Goal: Information Seeking & Learning: Learn about a topic

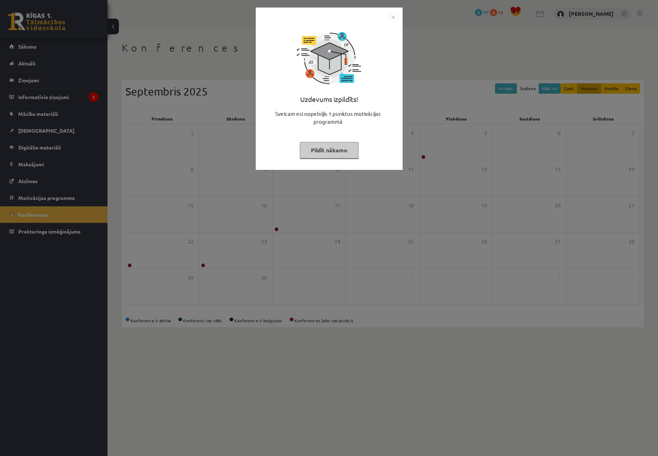
click at [200, 7] on div "Uzdevums izpildīts! Sveicam esi nopelnījis 1 punktus motivācijas programmā Pild…" at bounding box center [329, 228] width 658 height 456
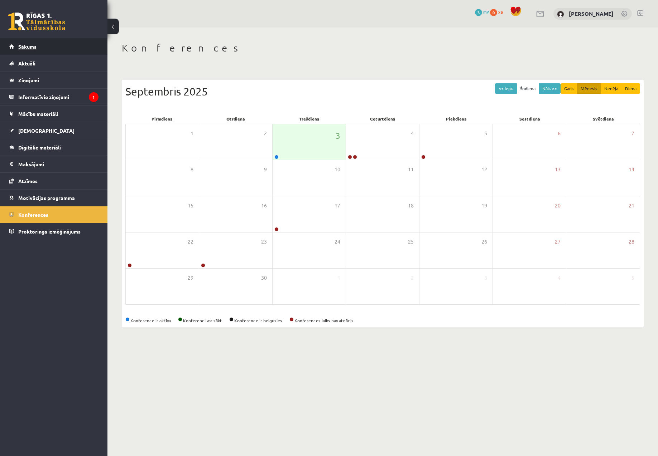
click at [38, 47] on link "Sākums" at bounding box center [53, 46] width 89 height 16
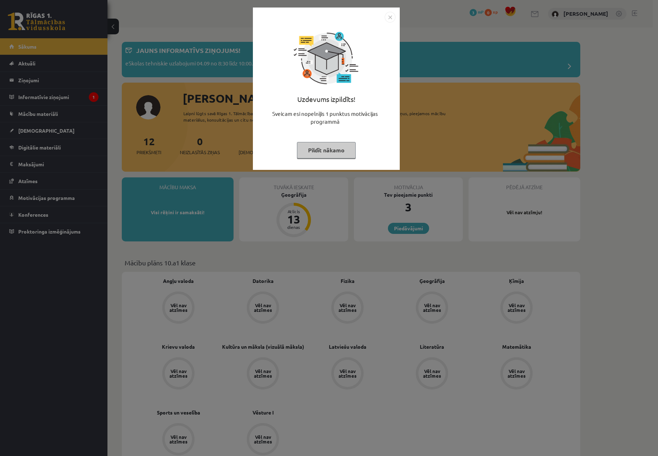
click at [389, 18] on img "Close" at bounding box center [389, 17] width 11 height 11
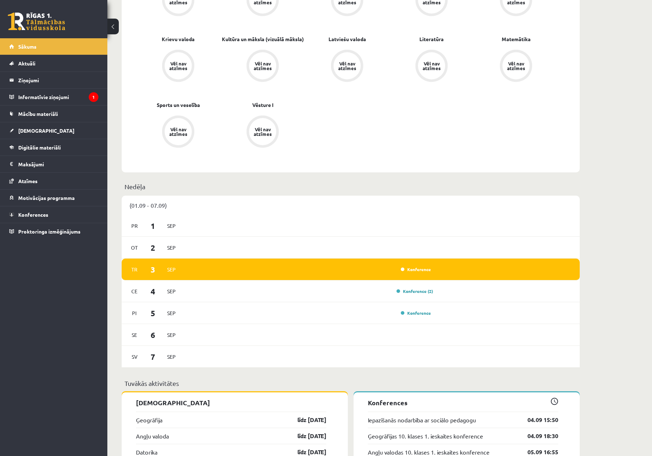
scroll to position [322, 0]
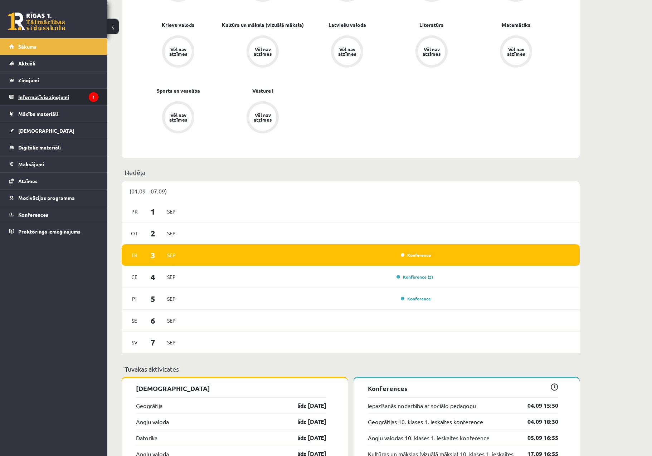
click at [28, 96] on legend "Informatīvie ziņojumi 1" at bounding box center [58, 97] width 80 height 16
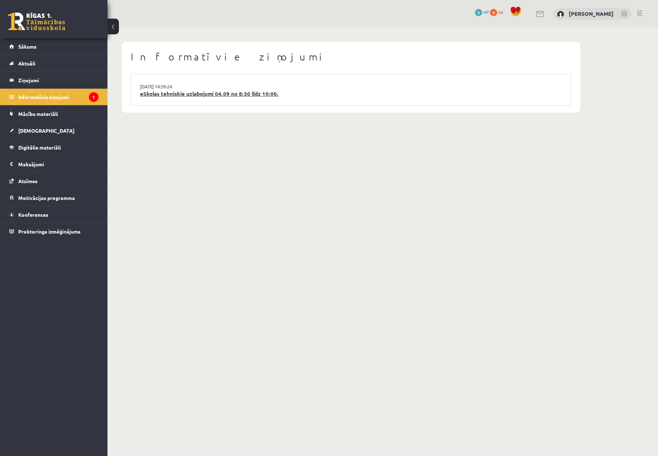
click at [232, 95] on link "eSkolas tehniskie uzlabojumi 04.09 no 8:30 līdz 10:00." at bounding box center [351, 94] width 422 height 8
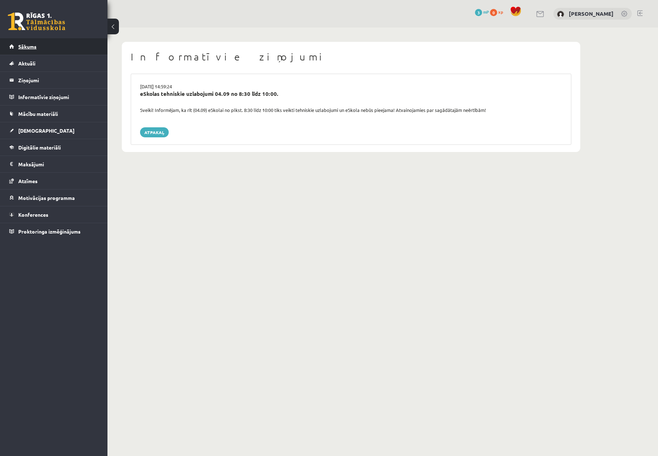
click at [35, 53] on link "Sākums" at bounding box center [53, 46] width 89 height 16
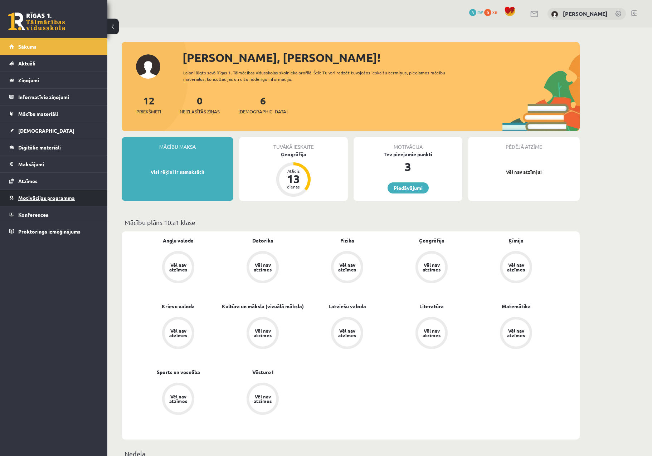
click at [77, 204] on link "Motivācijas programma" at bounding box center [53, 198] width 89 height 16
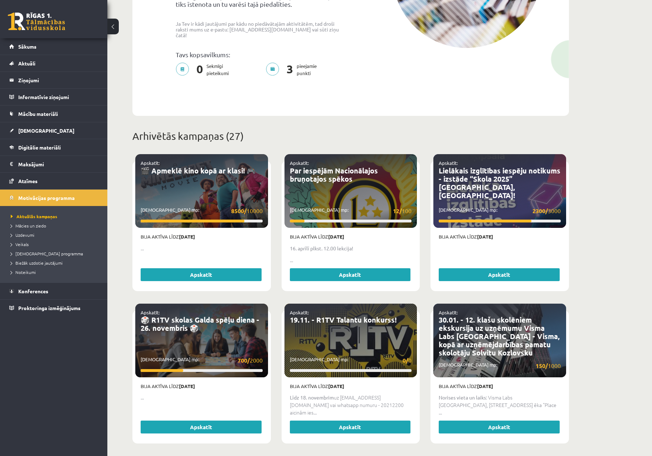
scroll to position [179, 0]
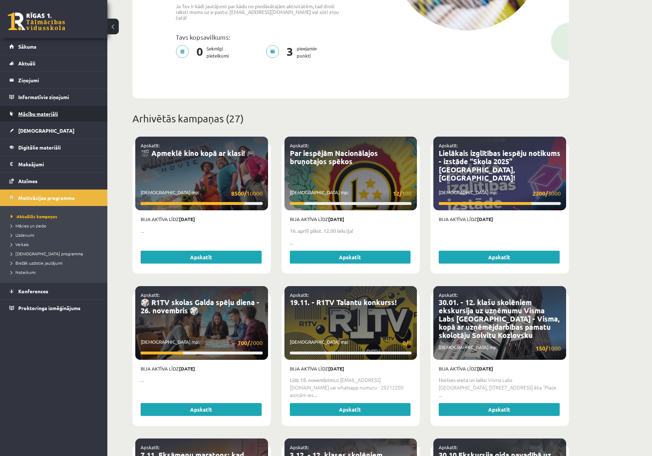
click at [32, 114] on span "Mācību materiāli" at bounding box center [38, 114] width 40 height 6
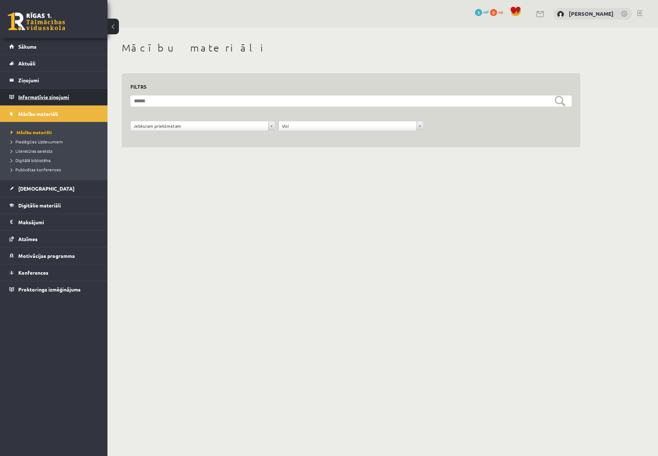
click at [26, 100] on legend "Informatīvie ziņojumi 0" at bounding box center [58, 97] width 80 height 16
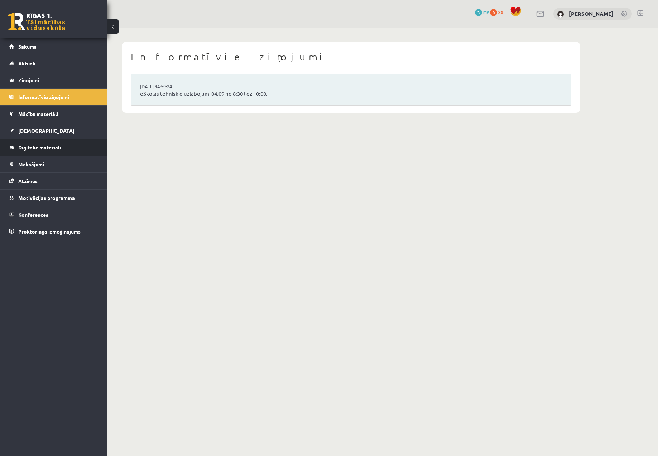
click at [19, 148] on span "Digitālie materiāli" at bounding box center [39, 147] width 43 height 6
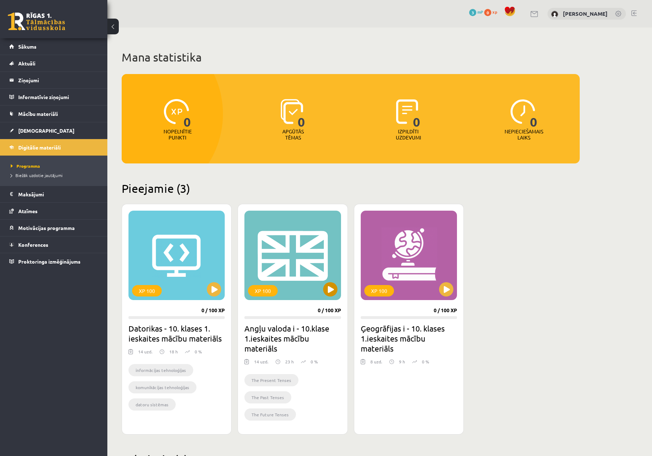
click at [299, 243] on div "XP 100" at bounding box center [292, 255] width 96 height 89
click at [273, 255] on div "XP 100" at bounding box center [292, 255] width 96 height 89
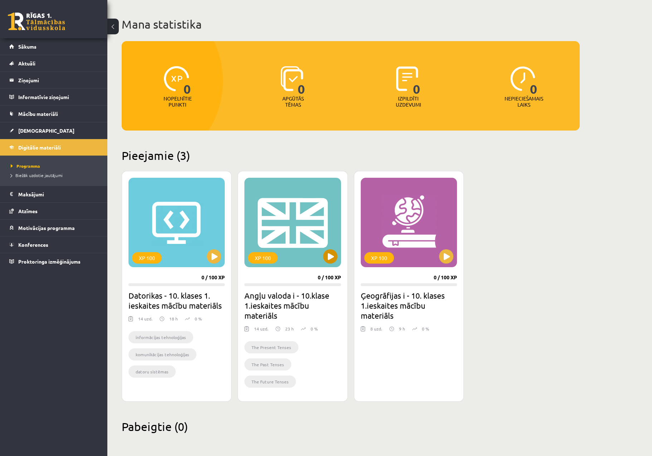
scroll to position [33, 0]
click at [308, 258] on div "XP 100" at bounding box center [292, 222] width 96 height 89
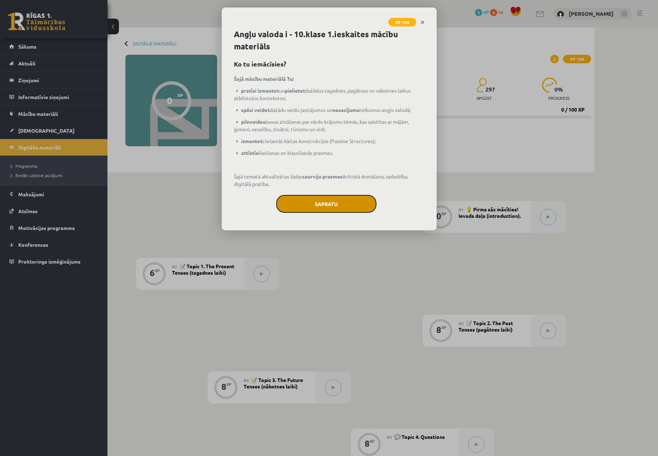
click at [343, 208] on button "Sapratu" at bounding box center [326, 204] width 100 height 18
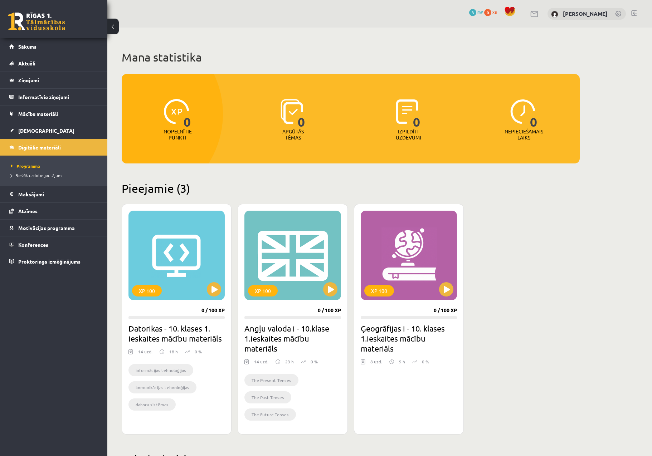
scroll to position [33, 0]
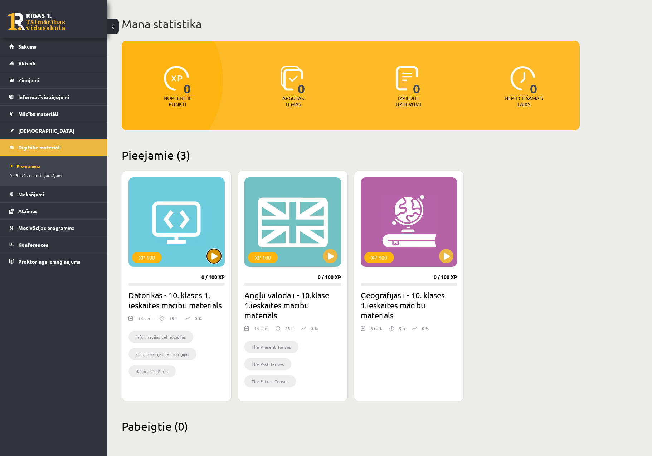
click at [214, 252] on button at bounding box center [214, 256] width 14 height 14
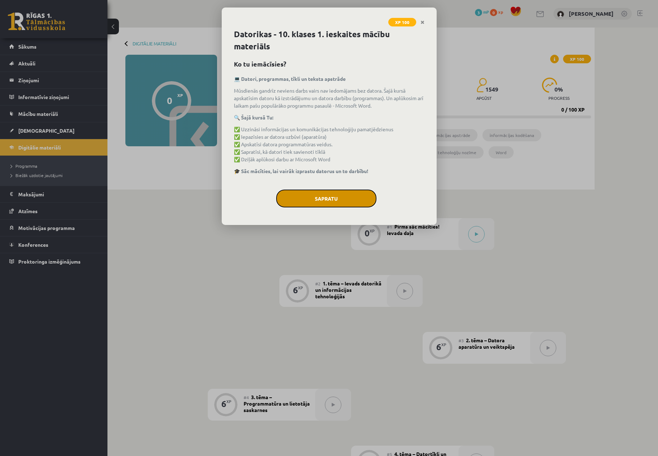
drag, startPoint x: 311, startPoint y: 203, endPoint x: 298, endPoint y: 202, distance: 12.9
click at [298, 202] on button "Sapratu" at bounding box center [326, 199] width 100 height 18
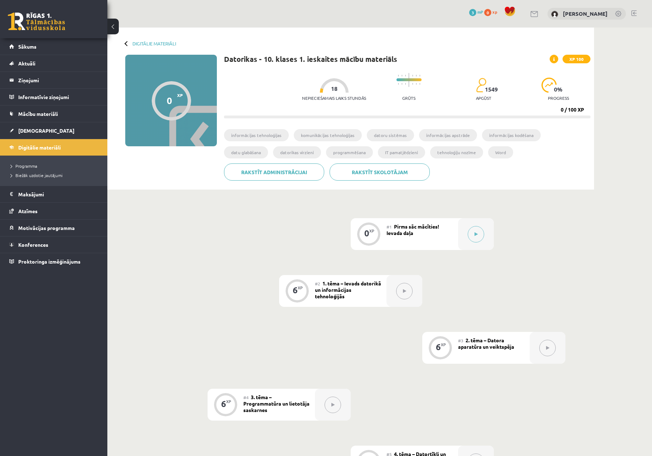
click at [117, 28] on button at bounding box center [112, 27] width 11 height 16
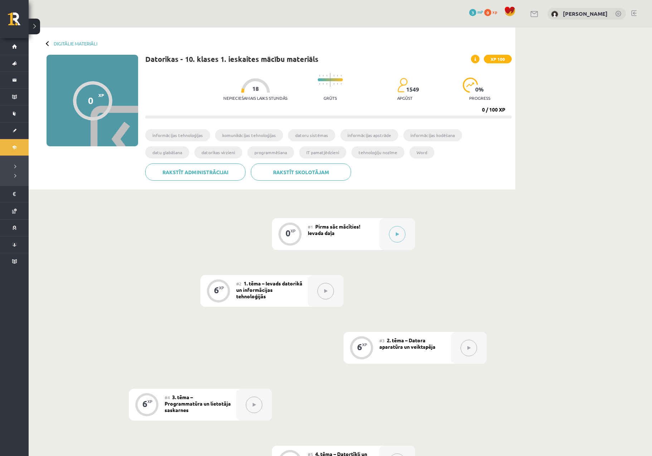
click at [35, 26] on button at bounding box center [34, 27] width 11 height 16
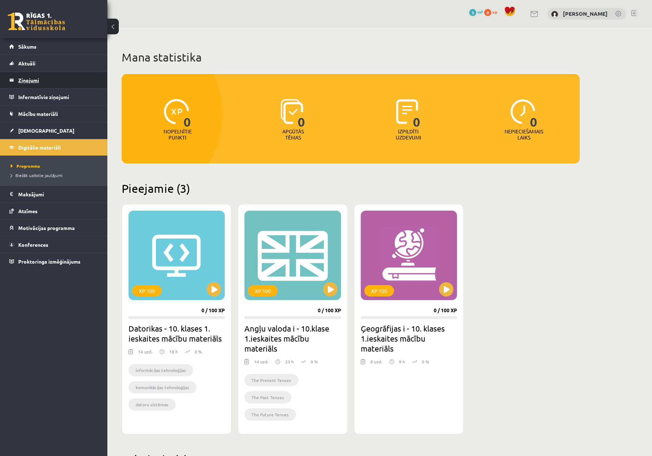
click at [33, 78] on legend "Ziņojumi 0" at bounding box center [58, 80] width 80 height 16
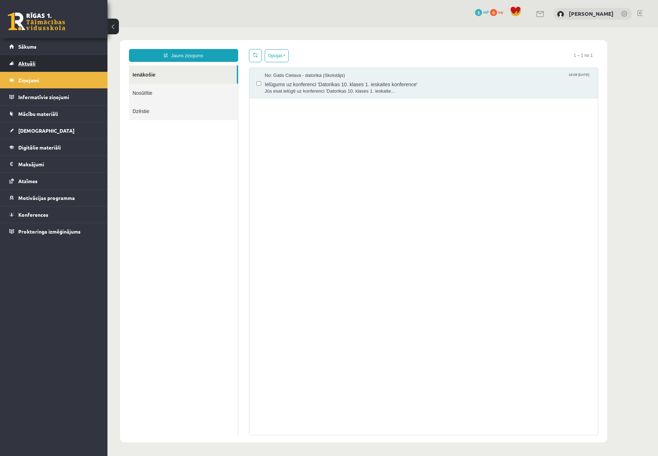
click at [30, 66] on span "Aktuāli" at bounding box center [26, 63] width 17 height 6
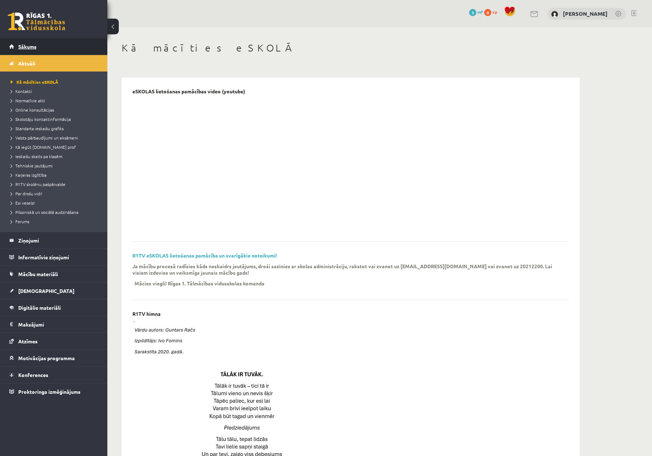
click at [26, 46] on span "Sākums" at bounding box center [27, 46] width 18 height 6
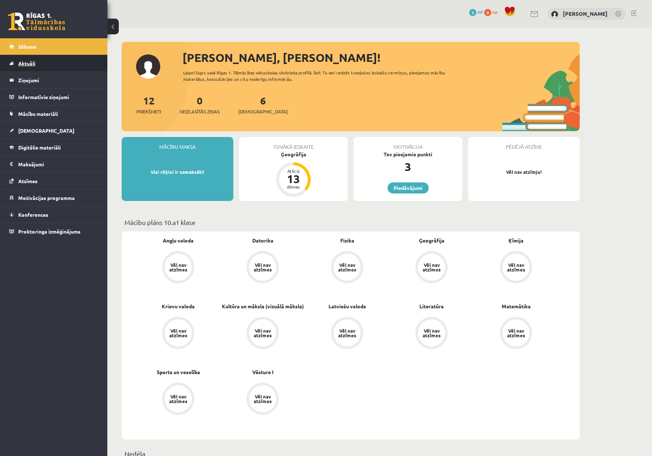
click at [18, 66] on link "Aktuāli" at bounding box center [53, 63] width 89 height 16
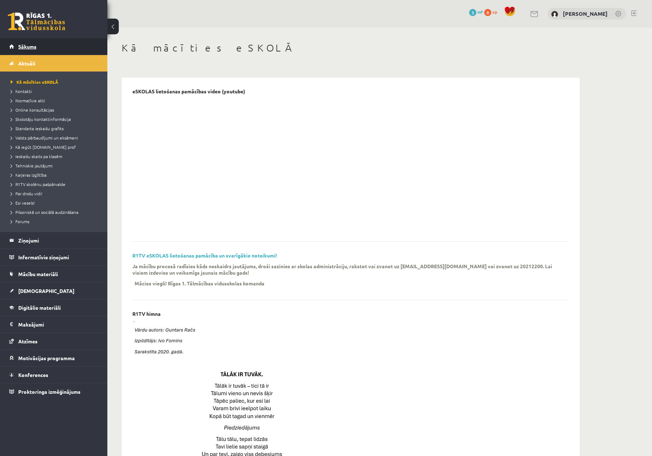
click at [35, 51] on link "Sākums" at bounding box center [53, 46] width 89 height 16
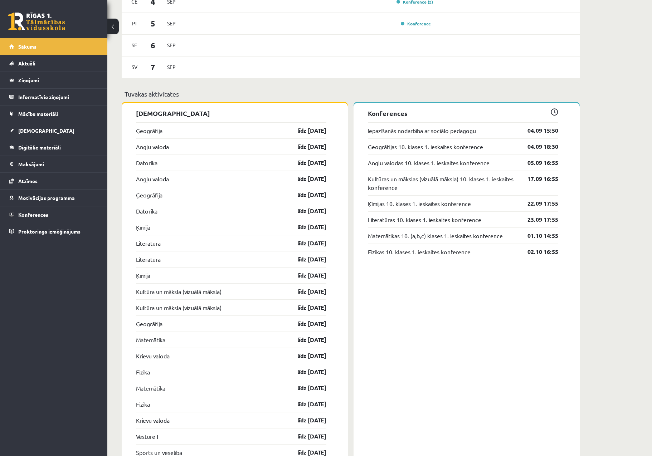
scroll to position [573, 0]
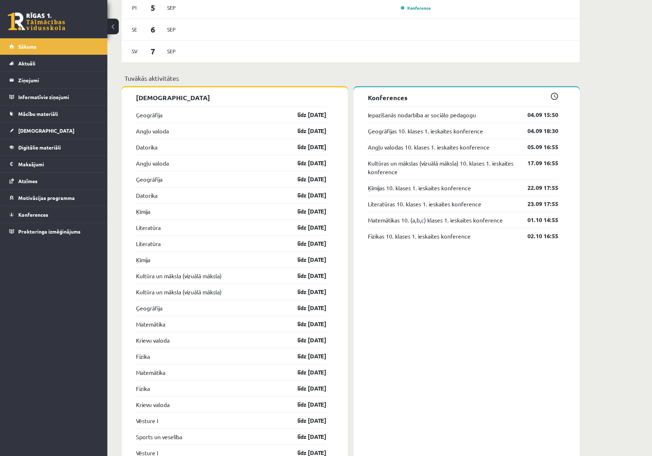
click at [73, 20] on div "0 Dāvanas 3 mP 0 xp" at bounding box center [53, 19] width 107 height 38
click at [47, 20] on link at bounding box center [36, 22] width 57 height 18
